Goal: Task Accomplishment & Management: Use online tool/utility

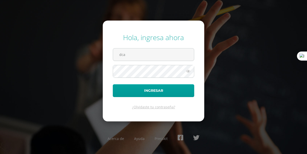
click at [46, 76] on div "Hola, ingresa ahora dca Ingresar ¿Olvidaste tu contraseña? Acerca de Ayuda Pres…" at bounding box center [153, 77] width 307 height 97
click at [126, 56] on input "dca" at bounding box center [153, 54] width 81 height 12
type input "dcaceres@colegiost.edu.gt"
click at [113, 84] on button "Ingresar" at bounding box center [154, 90] width 82 height 13
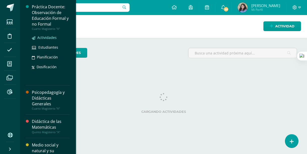
click at [51, 36] on span "Actividades" at bounding box center [46, 37] width 19 height 5
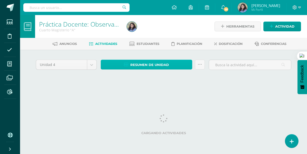
click at [120, 65] on link "Resumen de unidad" at bounding box center [147, 65] width 92 height 10
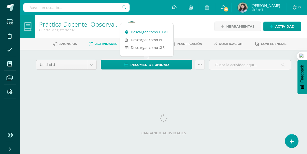
click at [166, 31] on link "Descargar como HTML" at bounding box center [146, 32] width 53 height 8
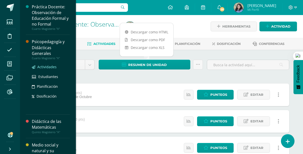
click at [45, 67] on span "Actividades" at bounding box center [46, 66] width 19 height 5
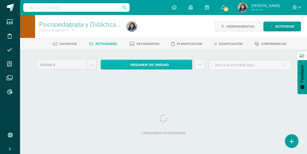
click at [137, 64] on span "Resumen de unidad" at bounding box center [149, 64] width 39 height 9
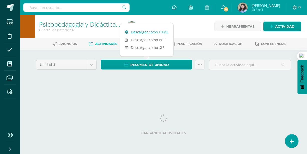
click at [150, 33] on link "Descargar como HTML" at bounding box center [146, 32] width 53 height 8
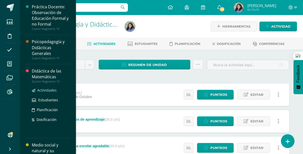
click at [48, 90] on span "Actividades" at bounding box center [46, 90] width 19 height 5
